Goal: Information Seeking & Learning: Learn about a topic

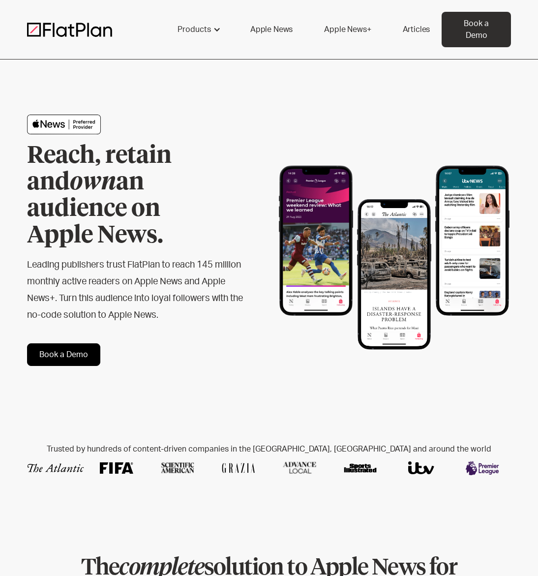
click at [410, 32] on link "Articles" at bounding box center [416, 30] width 51 height 24
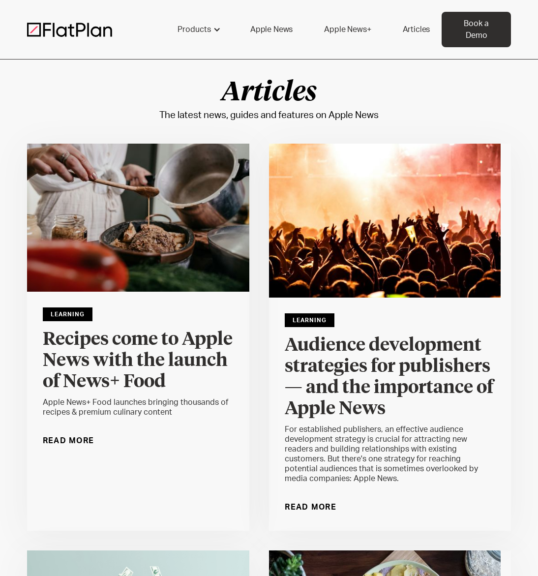
click at [80, 36] on img at bounding box center [69, 29] width 85 height 15
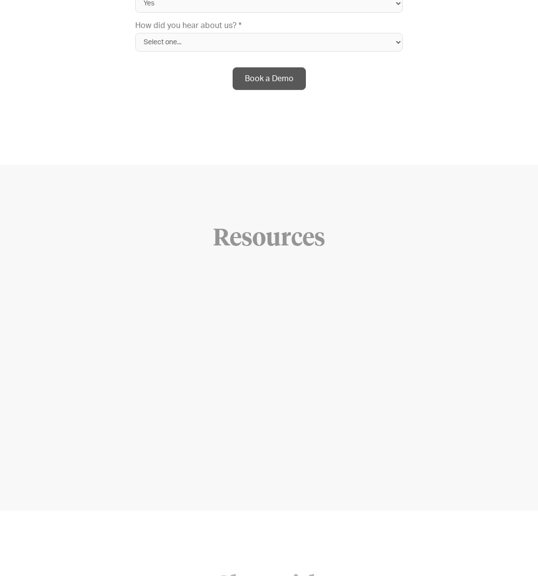
scroll to position [3726, 0]
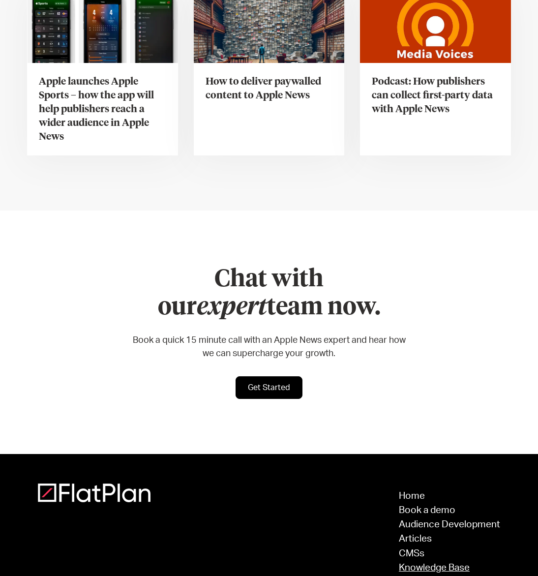
click at [412, 563] on link "Knowledge Base" at bounding box center [449, 567] width 101 height 9
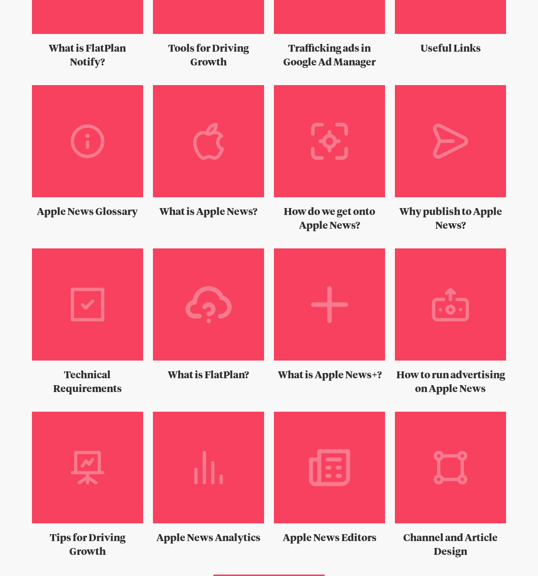
scroll to position [314, 0]
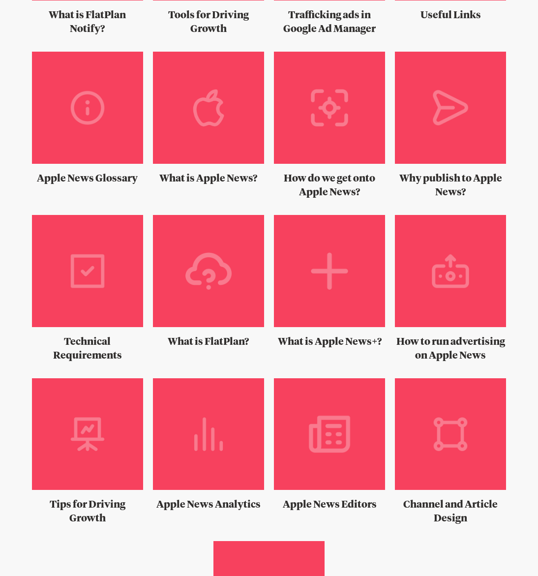
click at [92, 269] on img at bounding box center [87, 275] width 111 height 120
